Goal: Information Seeking & Learning: Learn about a topic

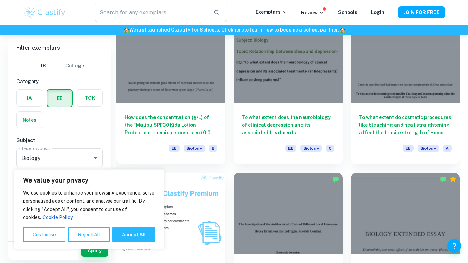
scroll to position [217, 0]
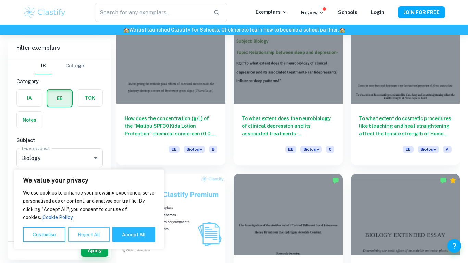
click at [88, 238] on button "Reject All" at bounding box center [88, 234] width 41 height 15
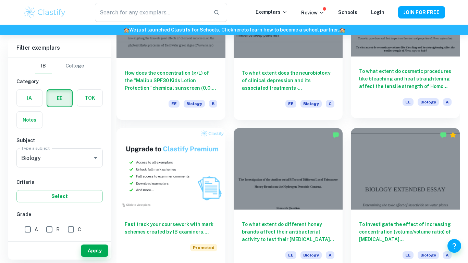
scroll to position [260, 0]
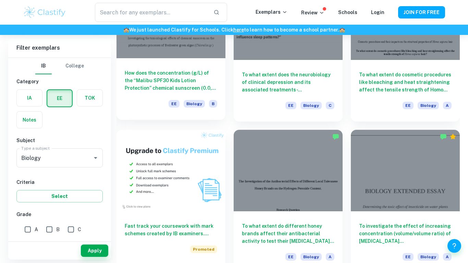
click at [164, 61] on div "How does the concentration (g/L) of the “Malibu SPF30 Kids Lotion Protection” c…" at bounding box center [170, 89] width 109 height 62
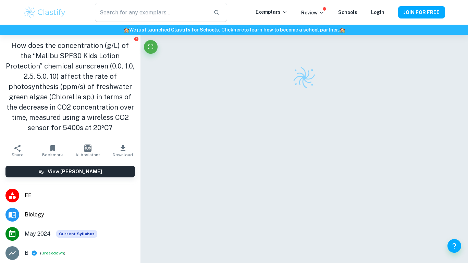
scroll to position [197, 0]
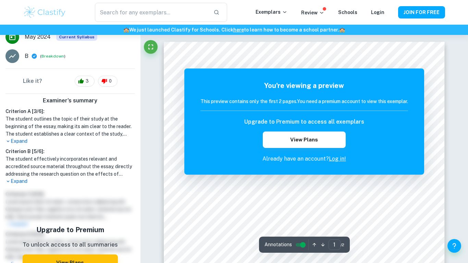
click at [17, 180] on p "Expand" at bounding box center [70, 181] width 130 height 7
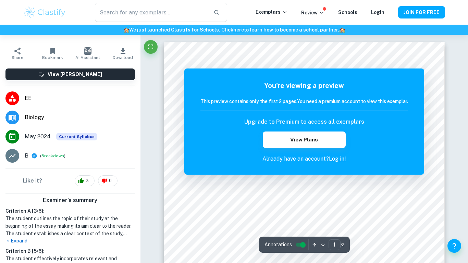
scroll to position [109, 0]
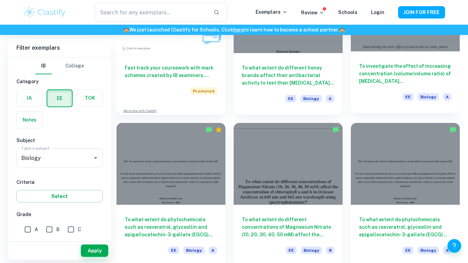
scroll to position [420, 0]
